Goal: Information Seeking & Learning: Learn about a topic

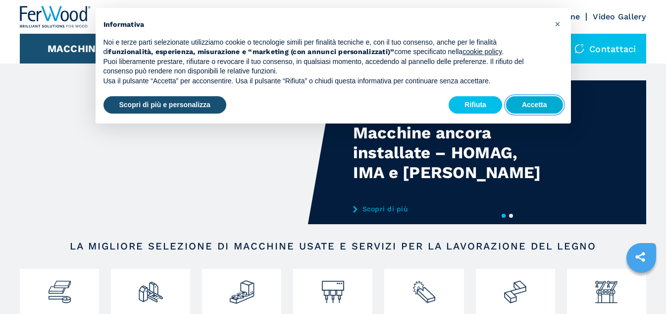
click at [540, 110] on button "Accetta" at bounding box center [534, 105] width 57 height 18
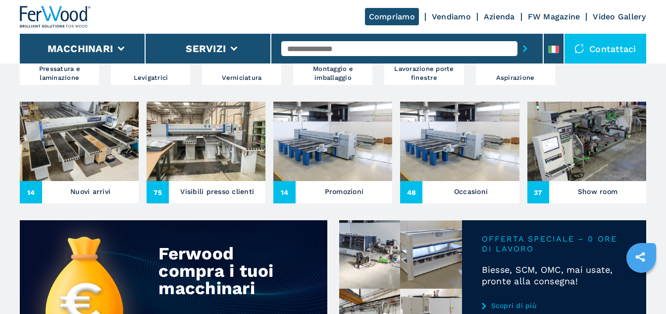
scroll to position [347, 0]
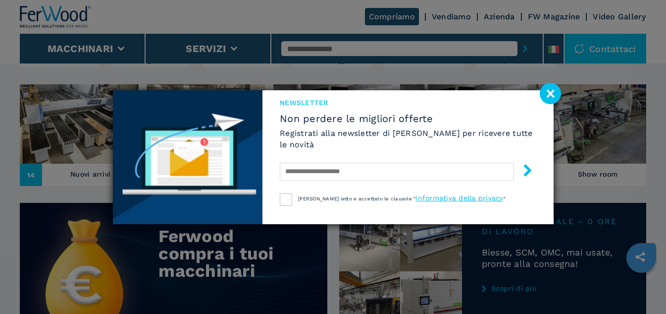
click at [549, 94] on image at bounding box center [550, 93] width 21 height 21
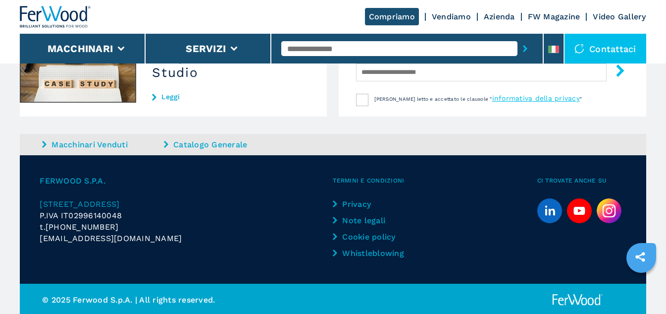
scroll to position [1051, 0]
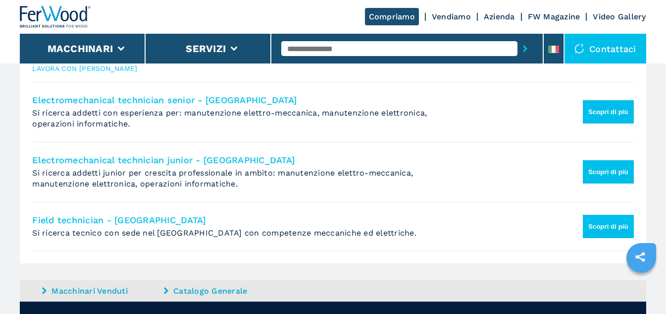
scroll to position [198, 0]
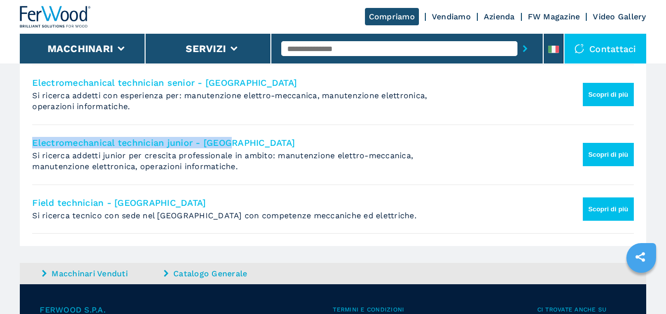
drag, startPoint x: 32, startPoint y: 142, endPoint x: 234, endPoint y: 143, distance: 202.2
click at [234, 143] on h4 "Electromechanical technician junior - [GEOGRAPHIC_DATA]" at bounding box center [303, 142] width 542 height 11
copy h4 "Electromechanical technician junior - [GEOGRAPHIC_DATA]"
click at [608, 152] on button "Scopri di più" at bounding box center [608, 154] width 51 height 23
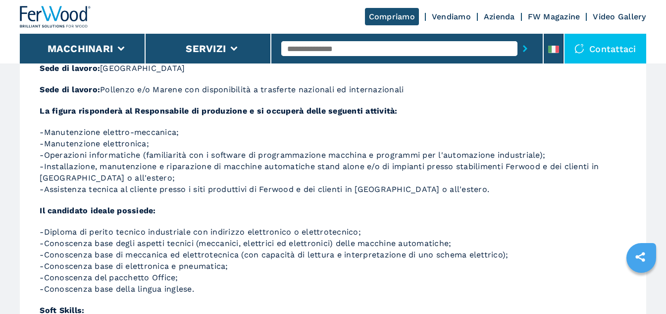
scroll to position [99, 0]
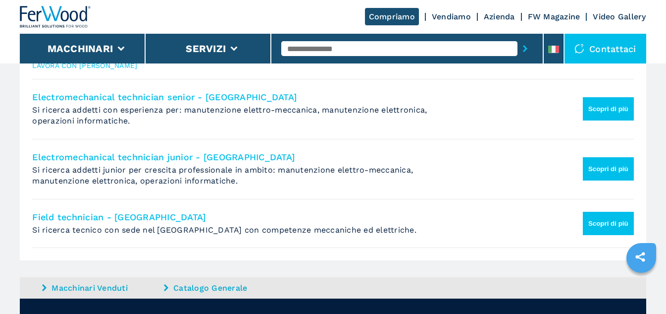
scroll to position [198, 0]
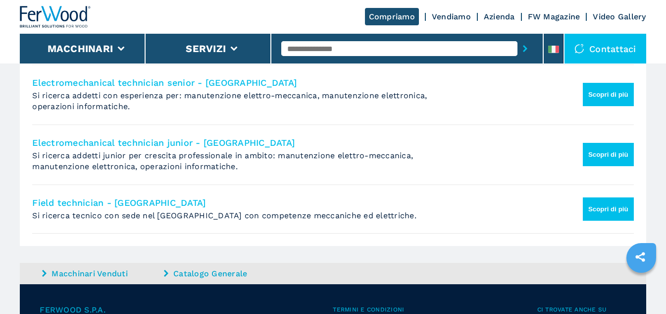
click at [609, 209] on button "Scopri di più" at bounding box center [608, 208] width 51 height 23
